Goal: Task Accomplishment & Management: Manage account settings

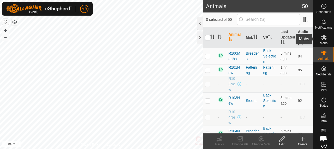
click at [320, 43] on span "Mobs" at bounding box center [324, 43] width 8 height 3
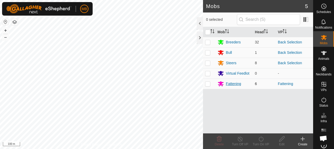
click at [231, 81] on div "Fattening" at bounding box center [233, 84] width 33 height 6
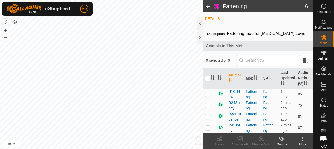
scroll to position [27, 0]
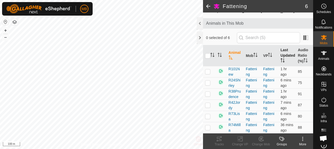
click at [281, 48] on th "Last Updated" at bounding box center [286, 55] width 17 height 21
click at [209, 93] on p-checkbox at bounding box center [207, 94] width 5 height 4
checkbox input "true"
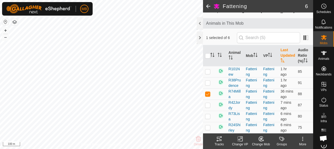
click at [221, 136] on icon at bounding box center [219, 139] width 6 height 6
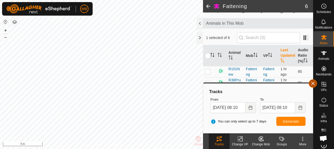
click at [311, 85] on button "button" at bounding box center [312, 84] width 8 height 8
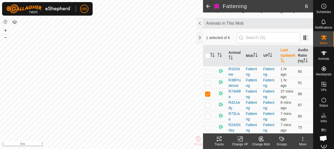
click at [282, 49] on th "Last Updated" at bounding box center [286, 55] width 17 height 21
click at [209, 93] on p-checkbox at bounding box center [207, 94] width 5 height 4
checkbox input "false"
click at [278, 47] on th "Last Updated" at bounding box center [286, 55] width 17 height 21
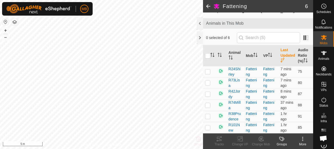
click at [278, 47] on th "Last Updated" at bounding box center [286, 55] width 17 height 21
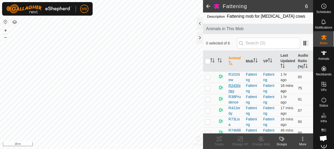
scroll to position [43, 0]
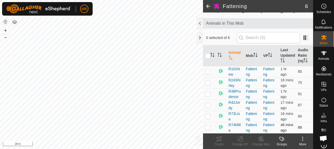
click at [207, 126] on p-checkbox at bounding box center [207, 128] width 5 height 4
click at [218, 138] on icon at bounding box center [219, 139] width 6 height 6
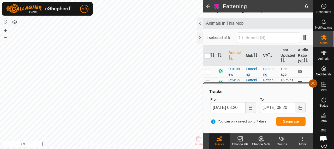
click at [312, 83] on button "button" at bounding box center [312, 84] width 8 height 8
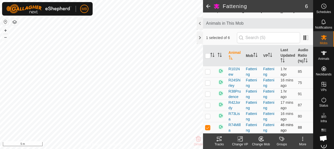
click at [207, 126] on p-checkbox at bounding box center [207, 128] width 5 height 4
checkbox input "false"
